Goal: Obtain resource: Download file/media

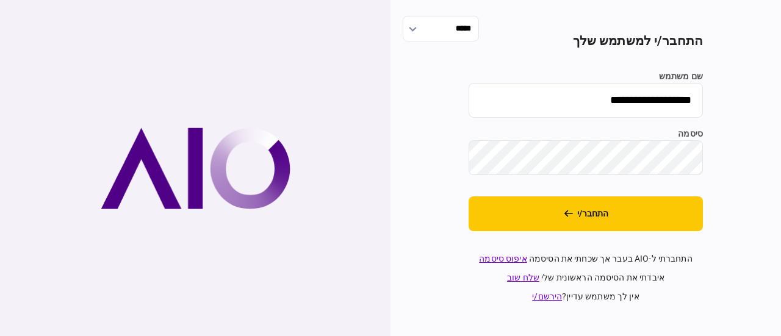
click at [563, 94] on input "**********" at bounding box center [586, 100] width 234 height 35
type input "*******"
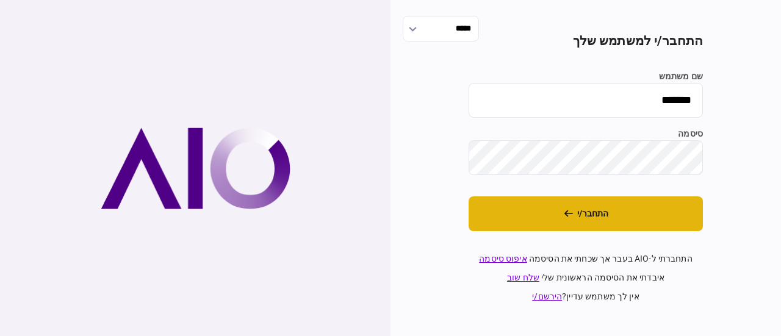
click at [585, 217] on button "התחבר/י" at bounding box center [586, 213] width 234 height 35
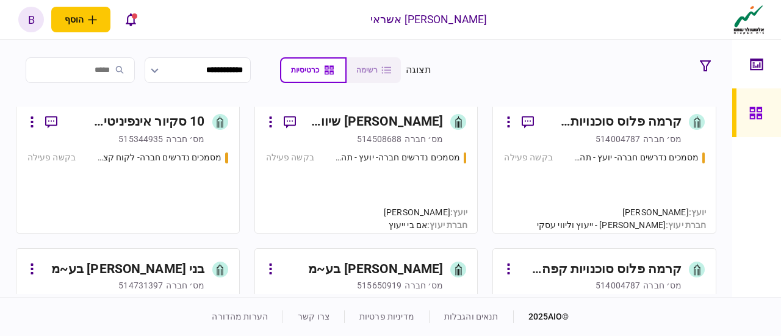
scroll to position [427, 0]
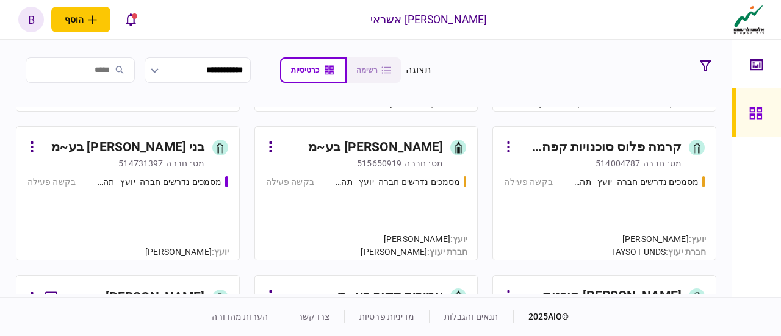
click at [196, 209] on div "מסמכים נדרשים חברה- יועץ - תהליך חברה בקשה פעילה" at bounding box center [127, 213] width 201 height 74
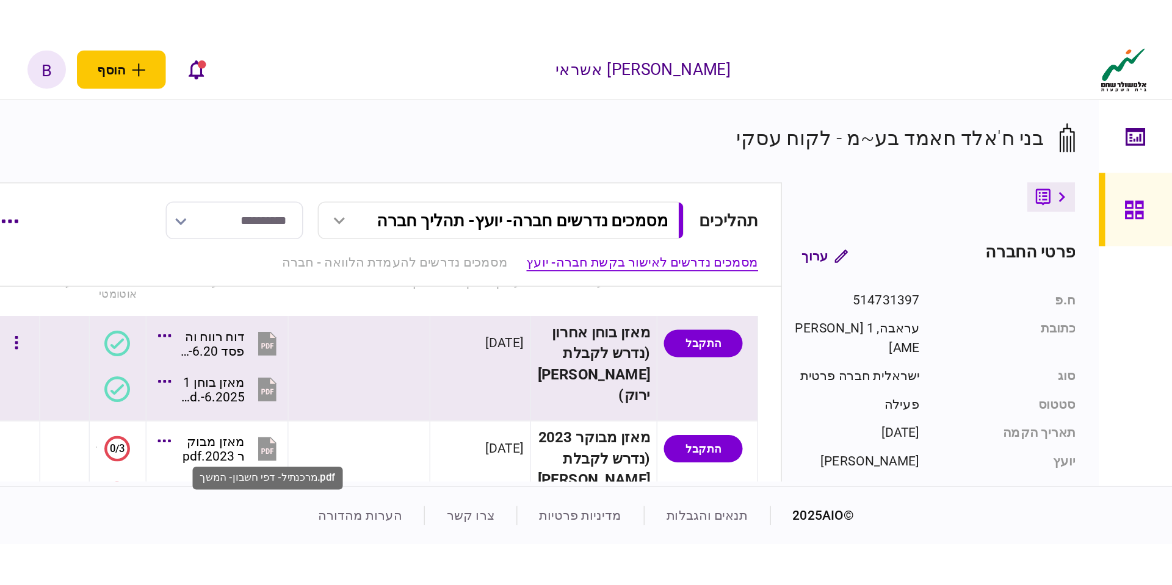
scroll to position [183, 0]
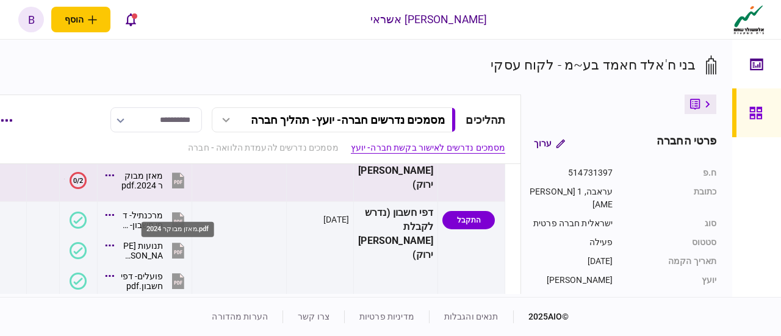
click at [163, 190] on div "מאזן מבוקר 2024.pdf" at bounding box center [141, 181] width 43 height 20
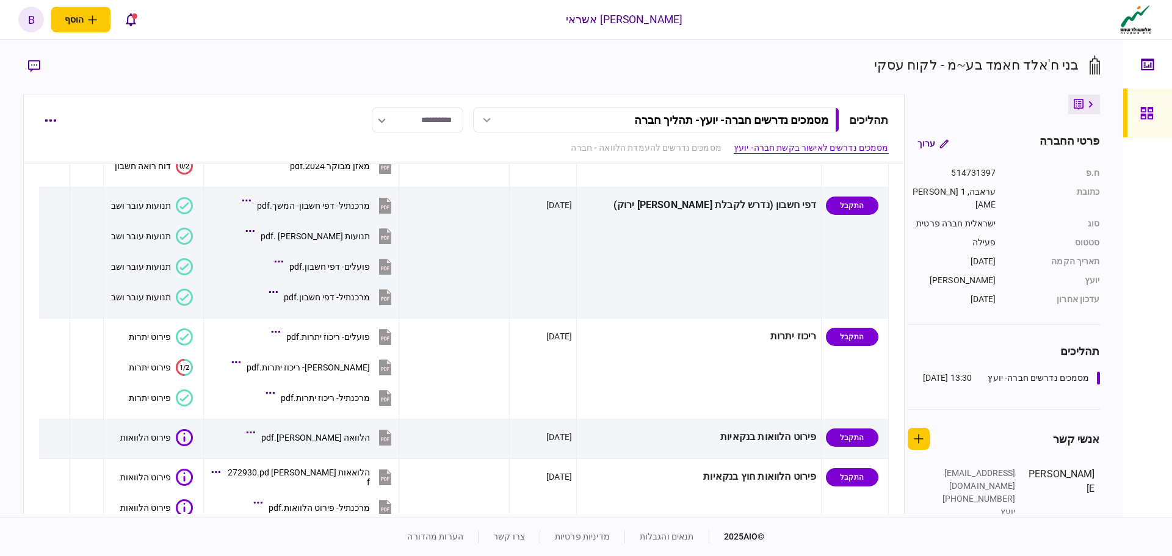
scroll to position [0, 0]
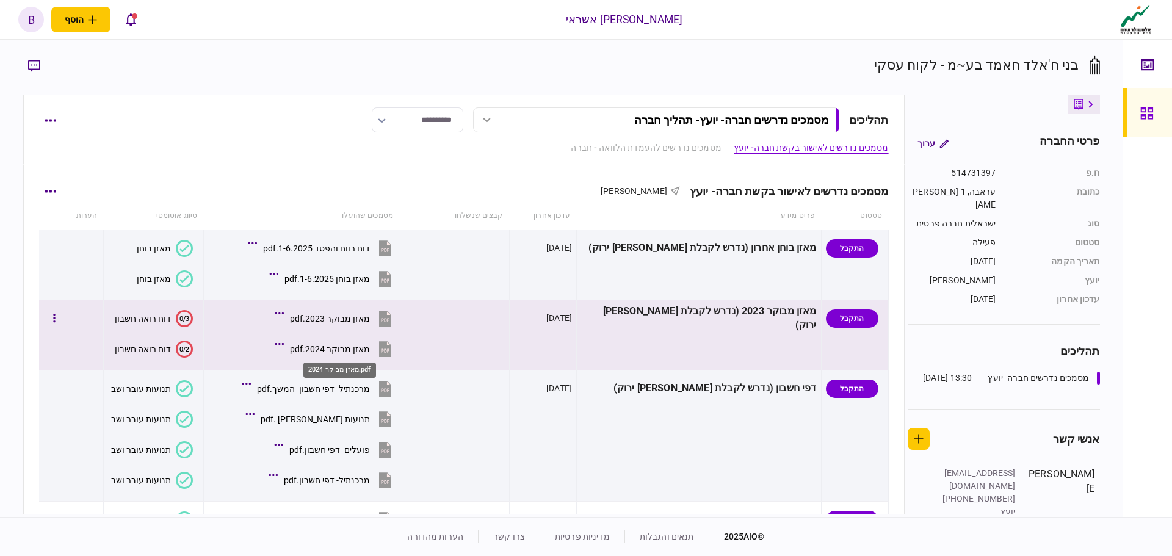
click at [332, 336] on div "מאזן מבוקר 2024.pdf" at bounding box center [330, 349] width 80 height 10
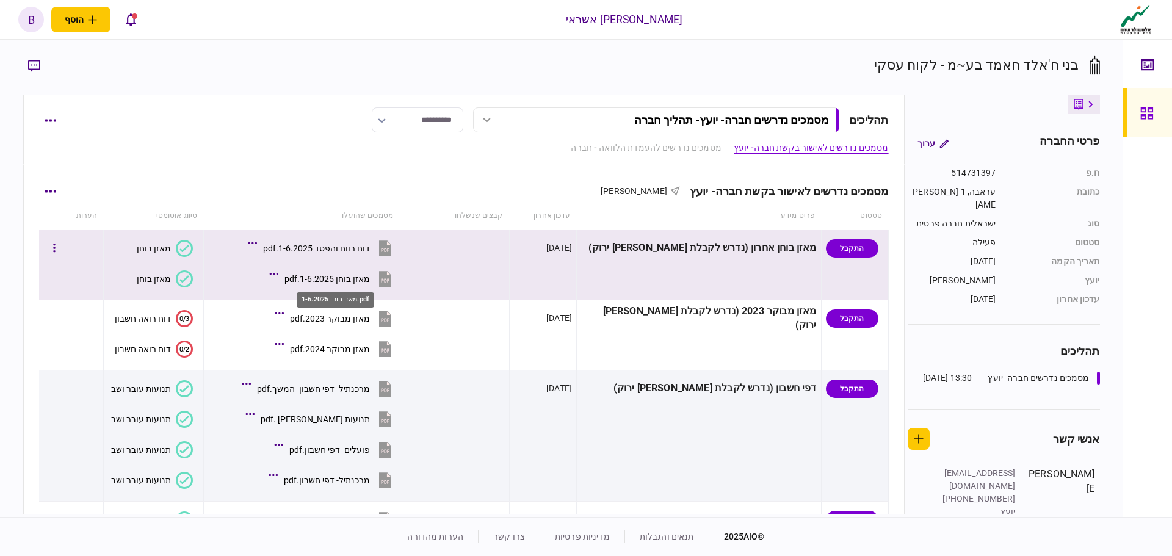
click at [361, 275] on div "מאזן בוחן 1-6.2025.pdf" at bounding box center [326, 279] width 85 height 10
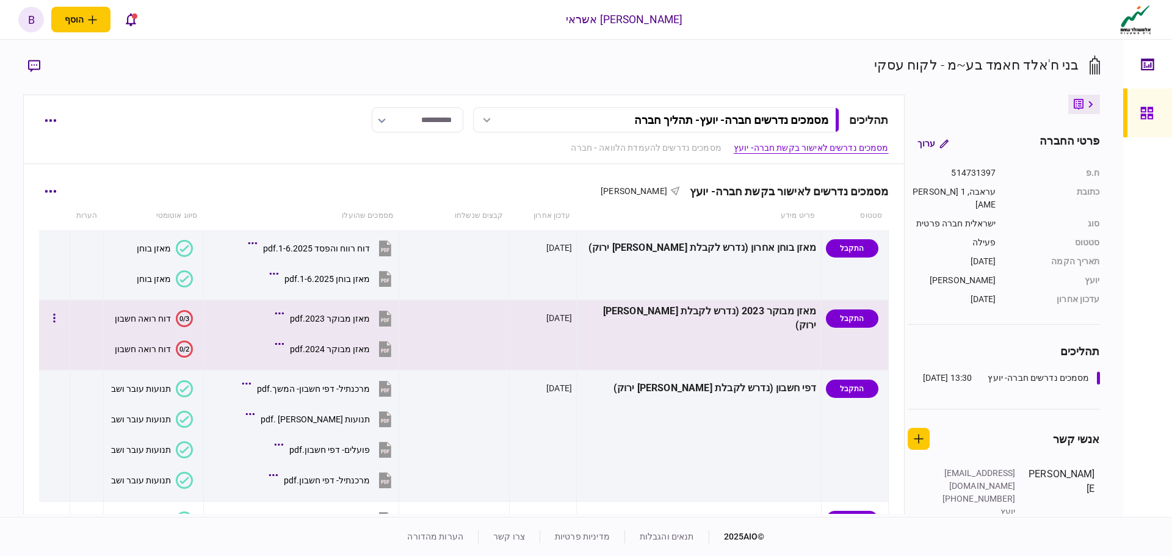
click at [355, 336] on div "מאזן מבוקר 2024.pdf" at bounding box center [330, 349] width 80 height 10
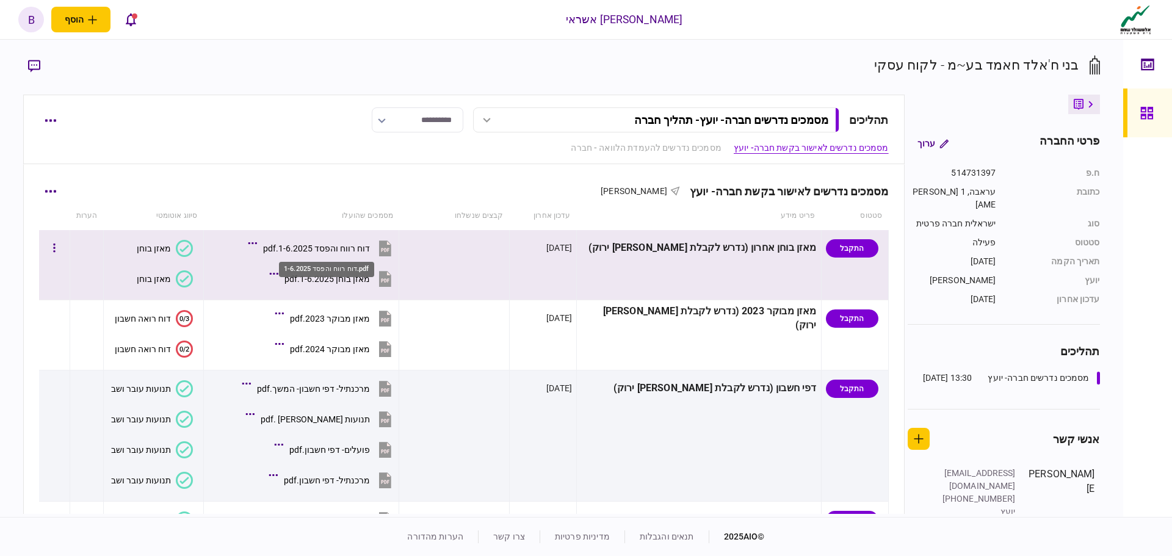
click at [348, 250] on div "דוח רווח והפסד 1-6.2025.pdf" at bounding box center [316, 248] width 107 height 10
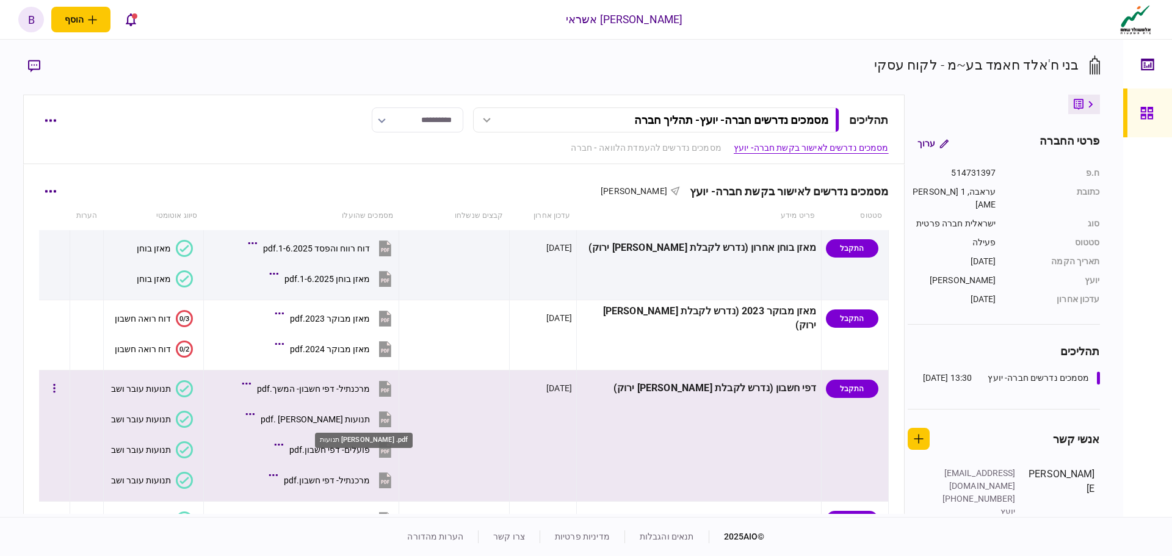
click at [355, 336] on div "תנועות [PERSON_NAME] .pdf" at bounding box center [315, 419] width 109 height 10
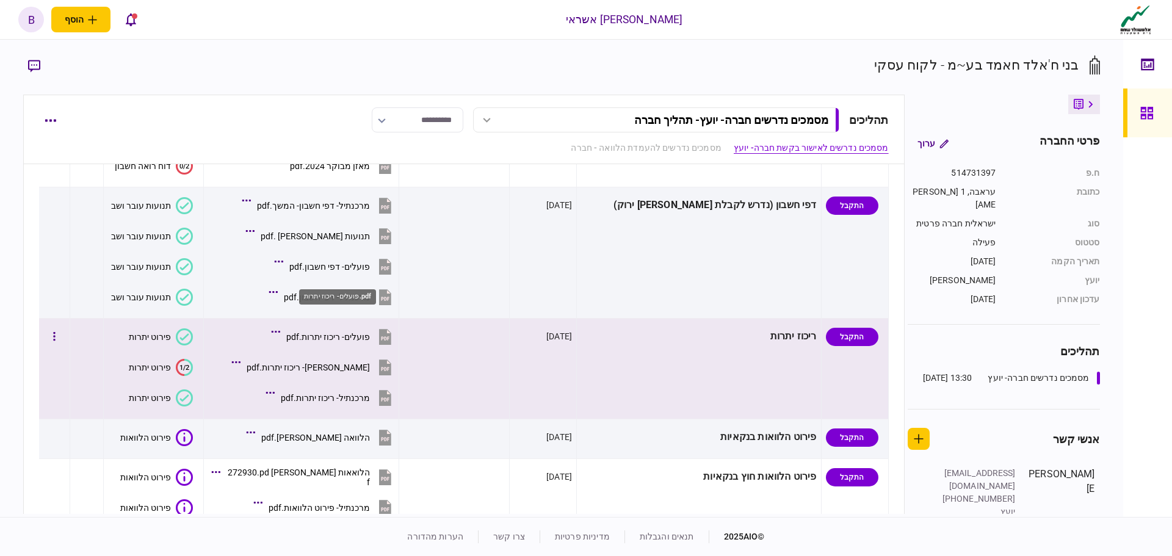
scroll to position [305, 0]
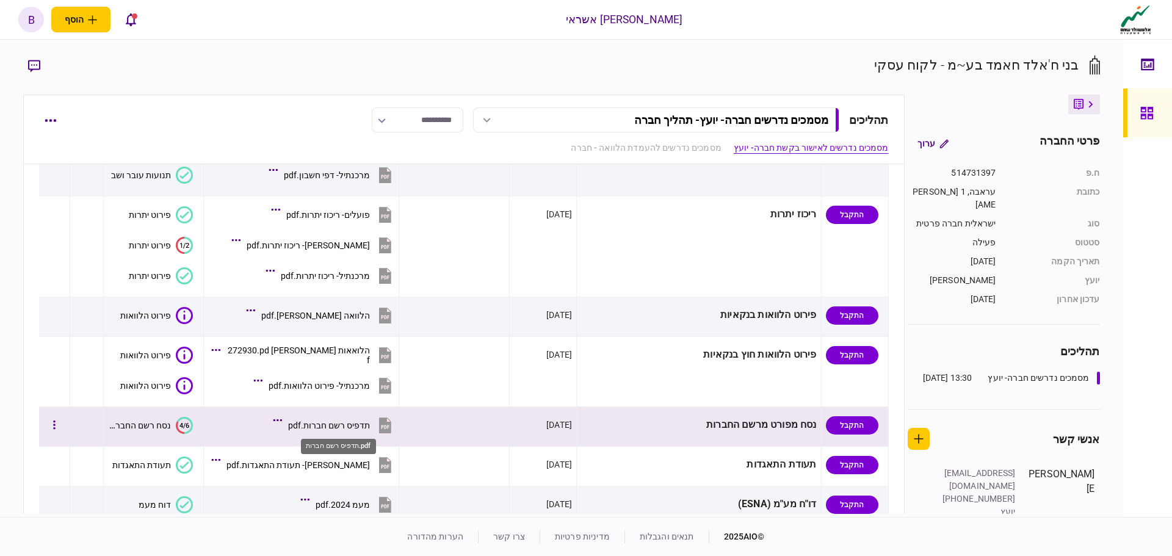
click at [325, 336] on div "תדפיס רשם חברות.pdf" at bounding box center [329, 425] width 82 height 10
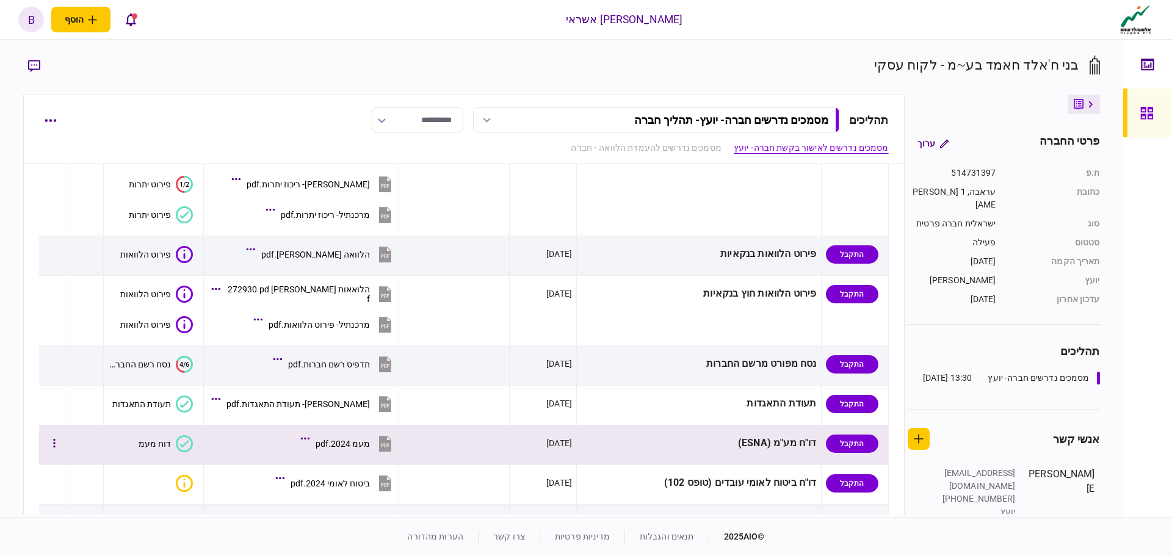
scroll to position [427, 0]
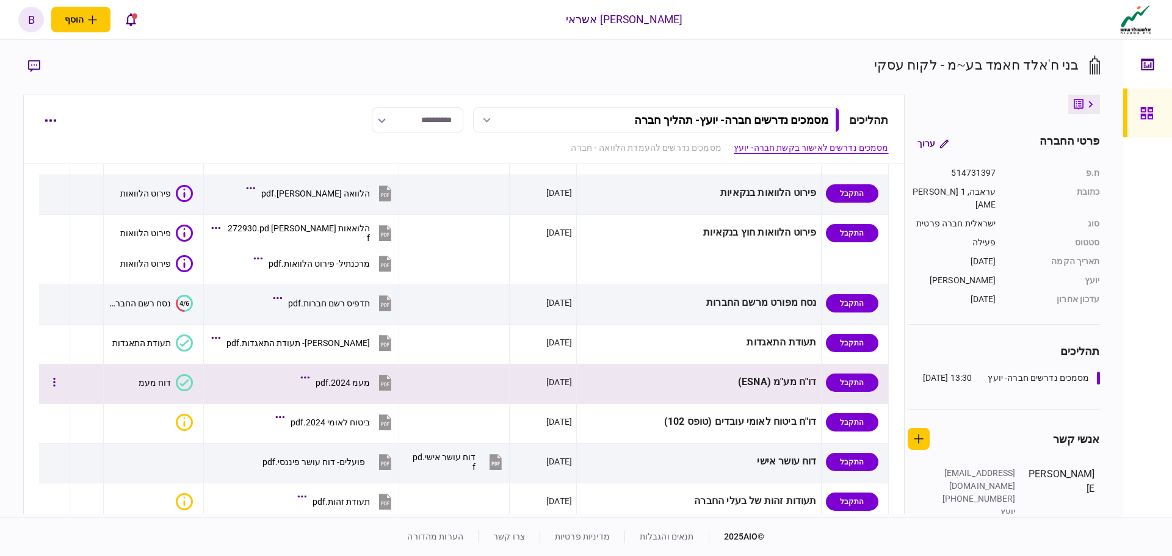
click at [344, 336] on div "מעמ 2024.pdf" at bounding box center [342, 383] width 54 height 10
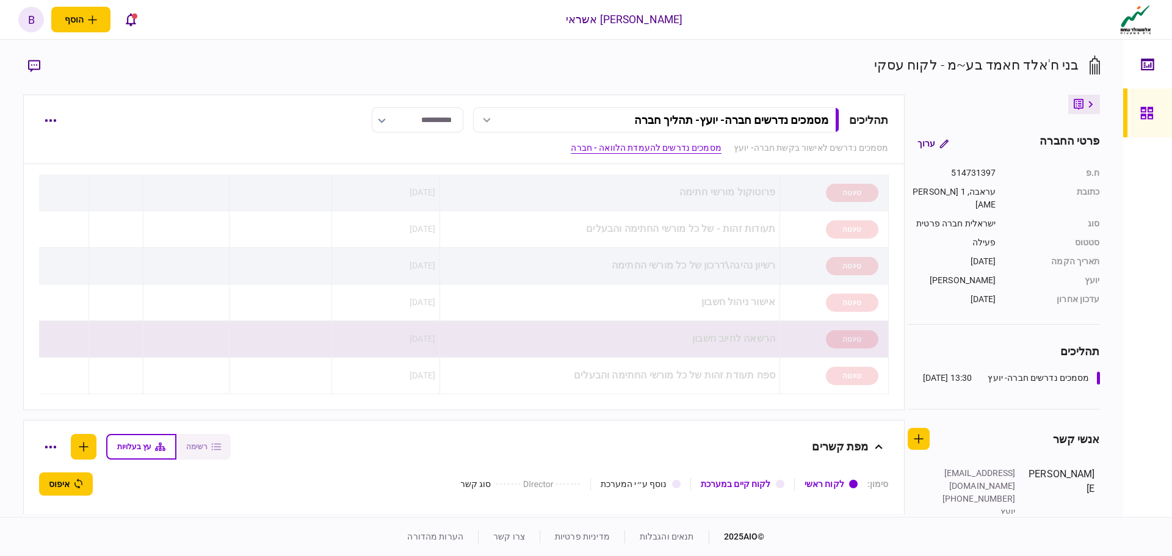
scroll to position [552, 0]
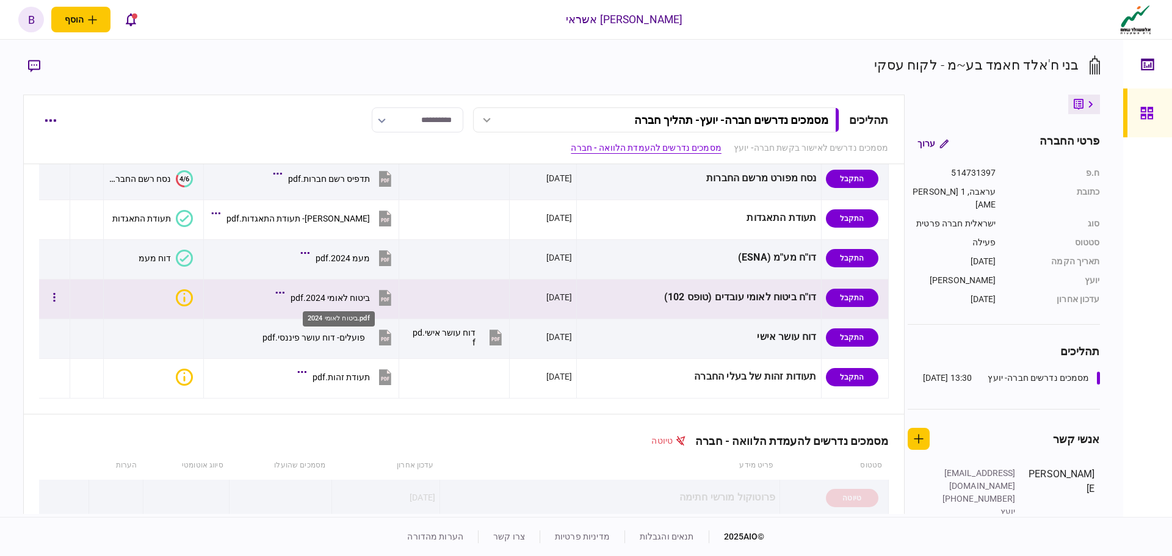
click at [354, 295] on div "ביטוח לאומי 2024.pdf" at bounding box center [329, 298] width 79 height 10
click at [331, 293] on div "ביטוח לאומי 2024.pdf" at bounding box center [329, 298] width 79 height 10
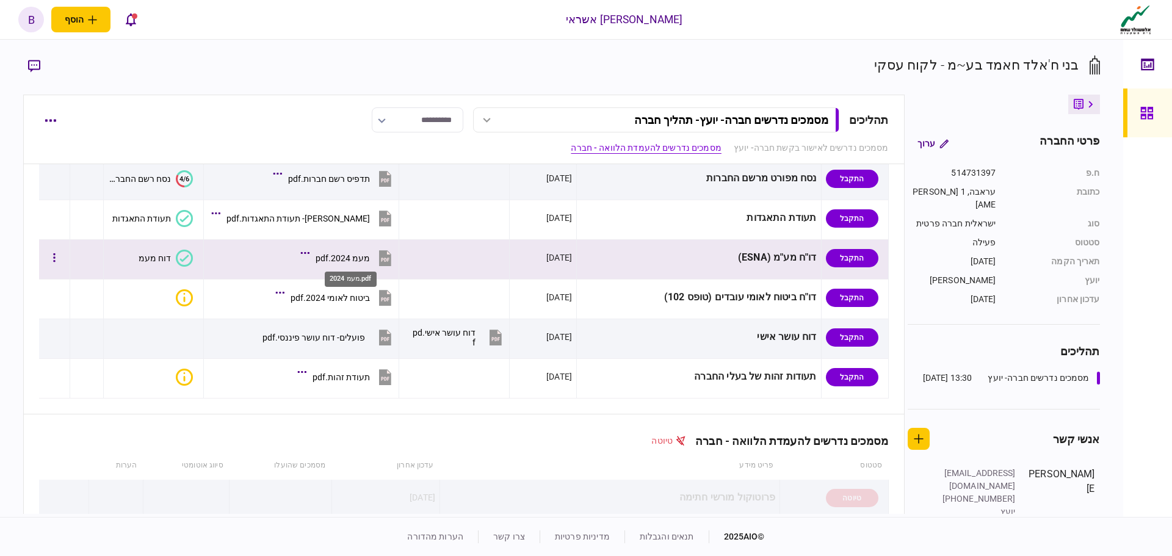
click at [359, 259] on div "מעמ 2024.pdf" at bounding box center [342, 258] width 54 height 10
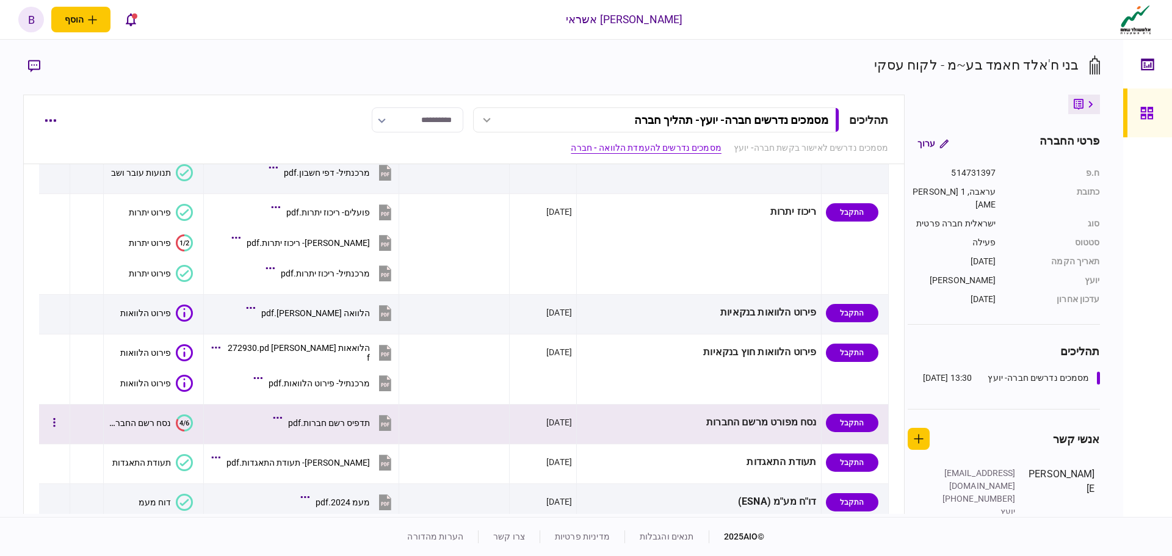
scroll to position [124, 0]
